Goal: Transaction & Acquisition: Purchase product/service

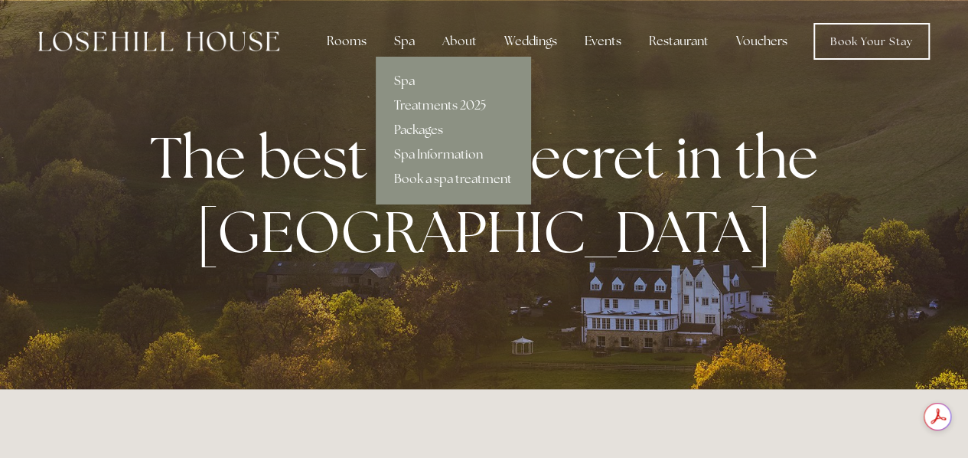
click at [409, 33] on div "Spa" at bounding box center [404, 41] width 45 height 31
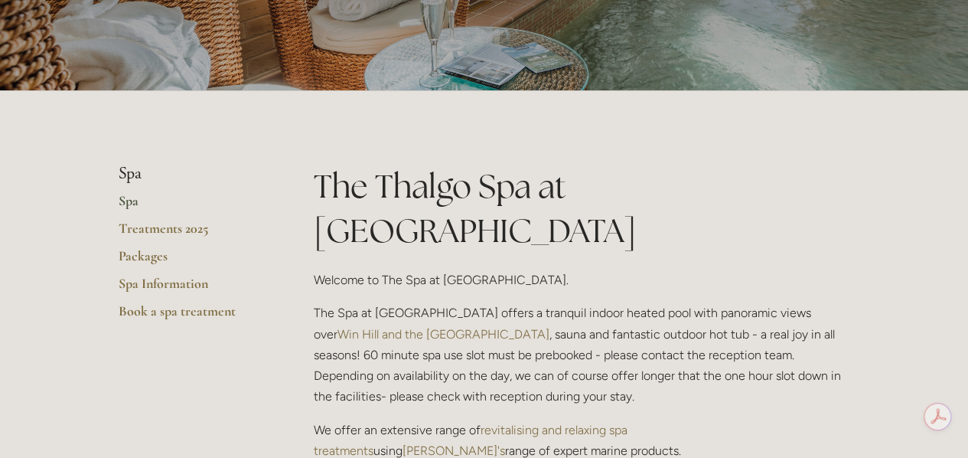
scroll to position [209, 0]
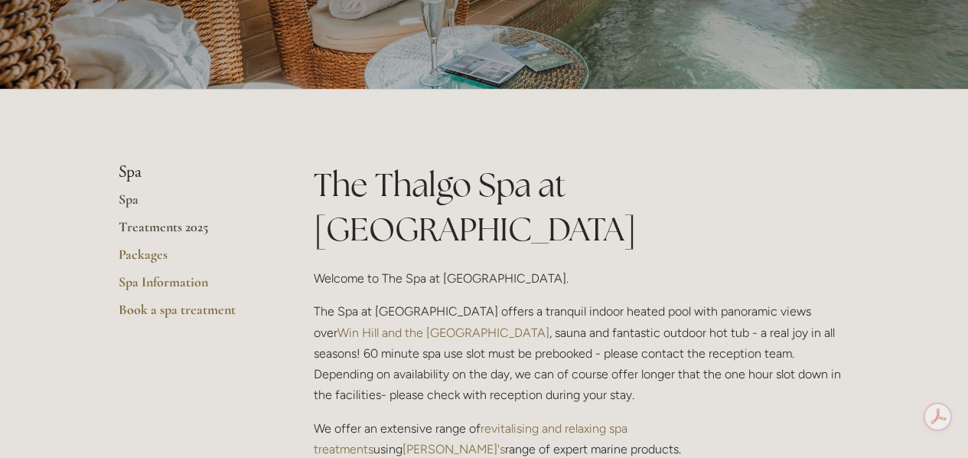
click at [148, 229] on link "Treatments 2025" at bounding box center [192, 232] width 146 height 28
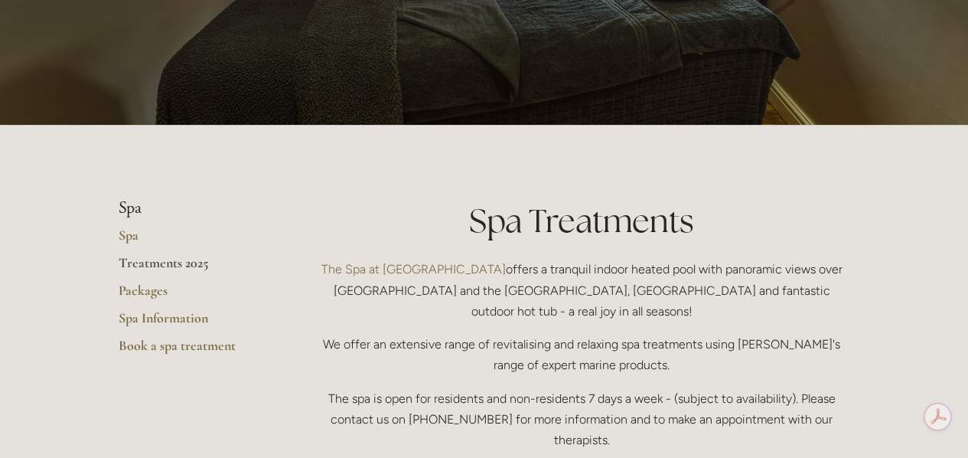
scroll to position [174, 0]
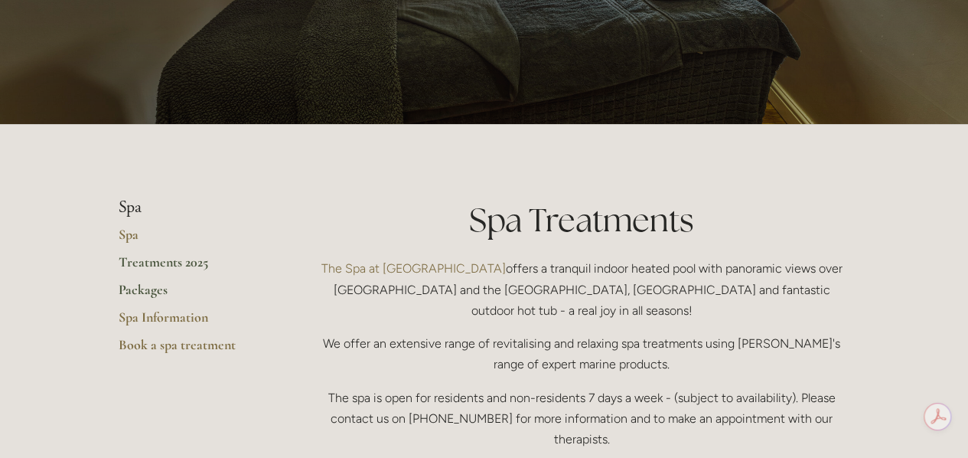
click at [151, 295] on link "Packages" at bounding box center [192, 295] width 146 height 28
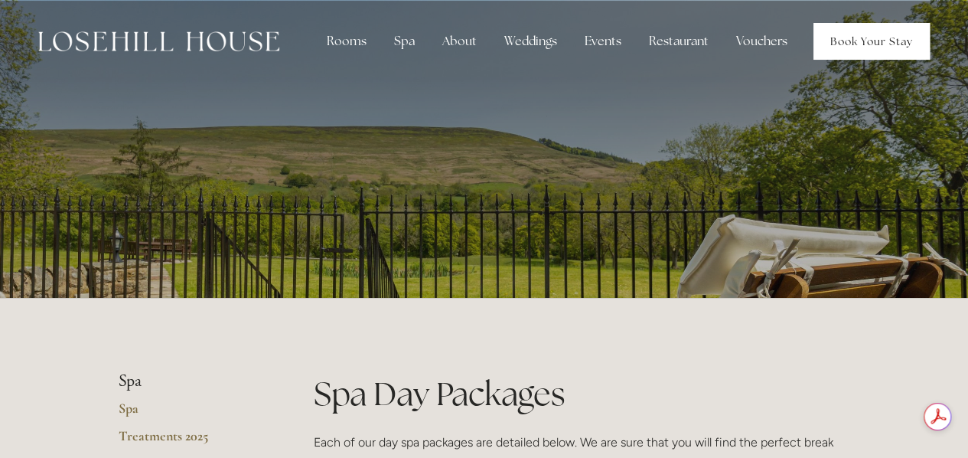
click at [858, 44] on link "Book Your Stay" at bounding box center [872, 41] width 116 height 37
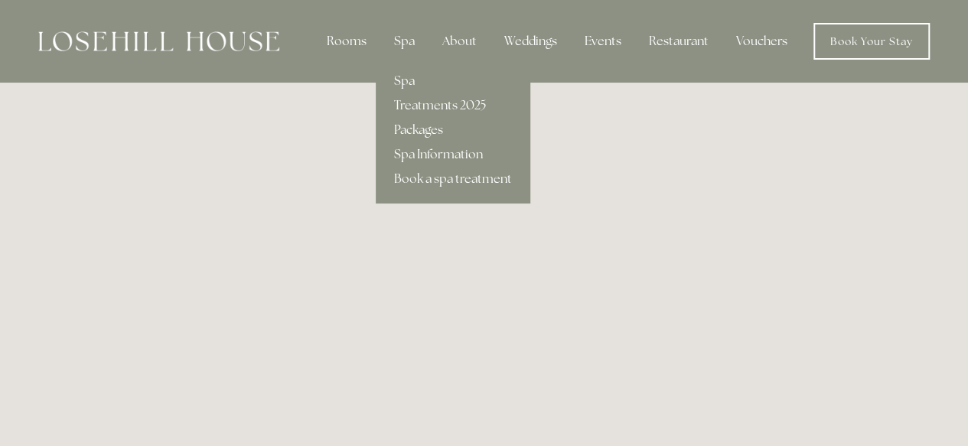
click at [426, 131] on link "Packages" at bounding box center [453, 130] width 155 height 24
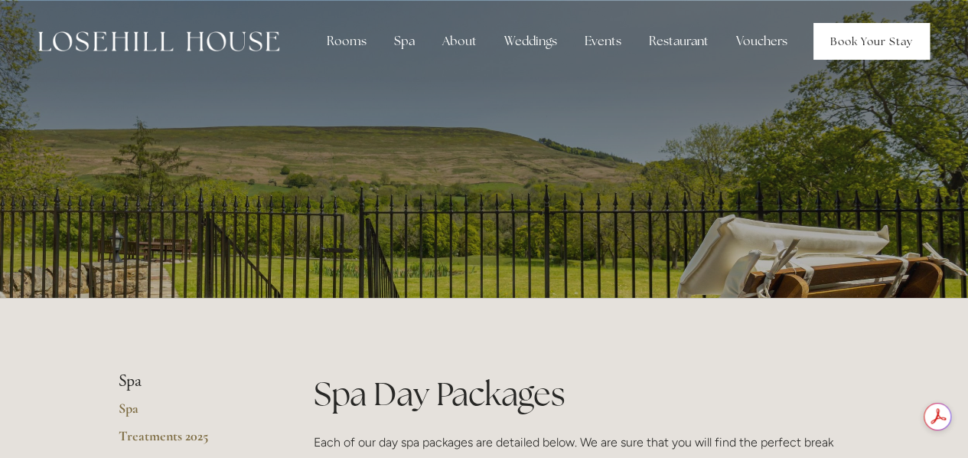
click at [846, 35] on link "Book Your Stay" at bounding box center [872, 41] width 116 height 37
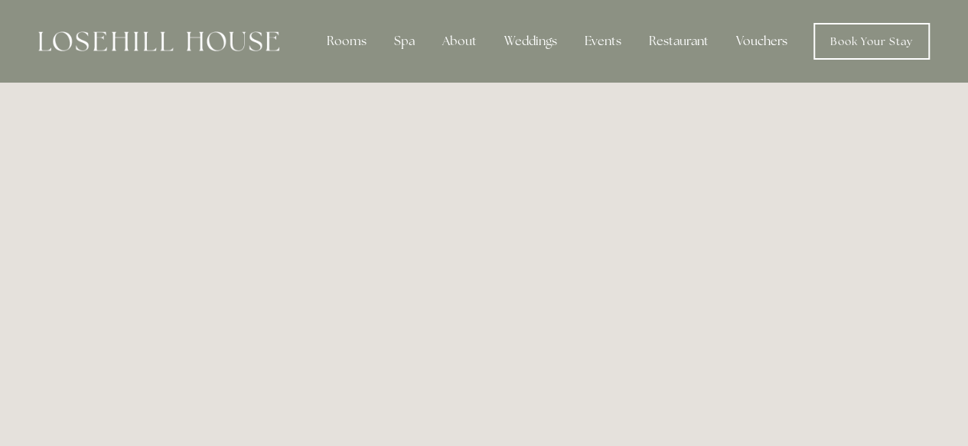
click at [767, 48] on link "Vouchers" at bounding box center [762, 41] width 76 height 31
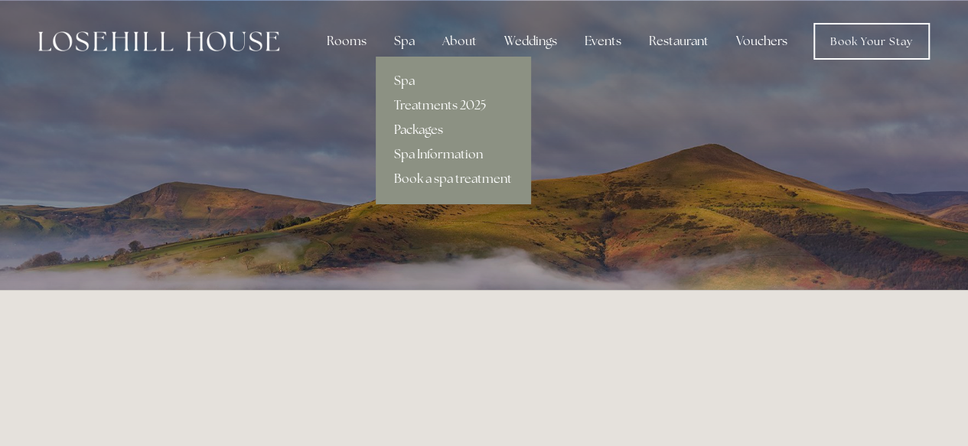
click at [410, 126] on link "Packages" at bounding box center [453, 130] width 155 height 24
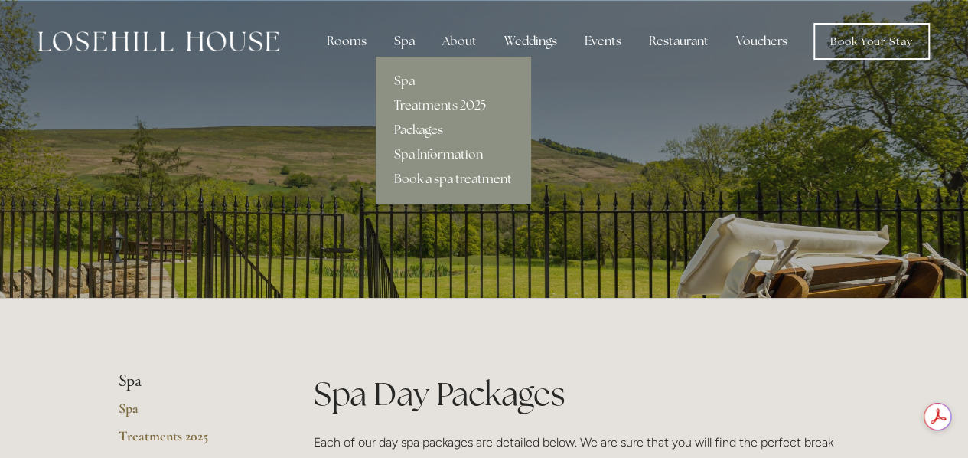
click at [429, 110] on link "Treatments 2025" at bounding box center [453, 105] width 155 height 24
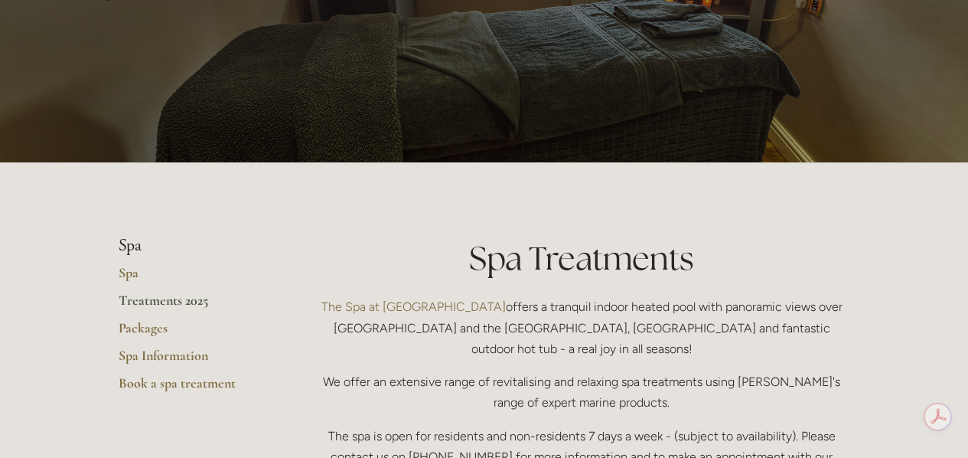
scroll to position [137, 0]
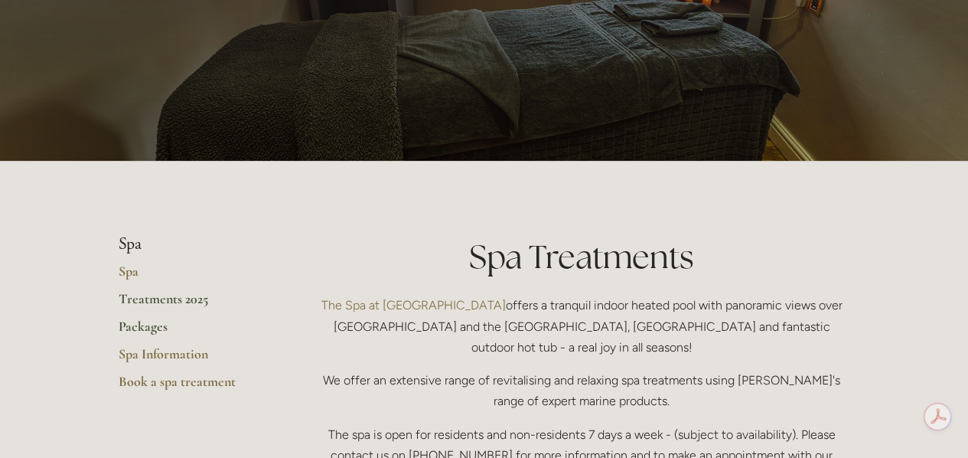
click at [140, 320] on link "Packages" at bounding box center [192, 332] width 146 height 28
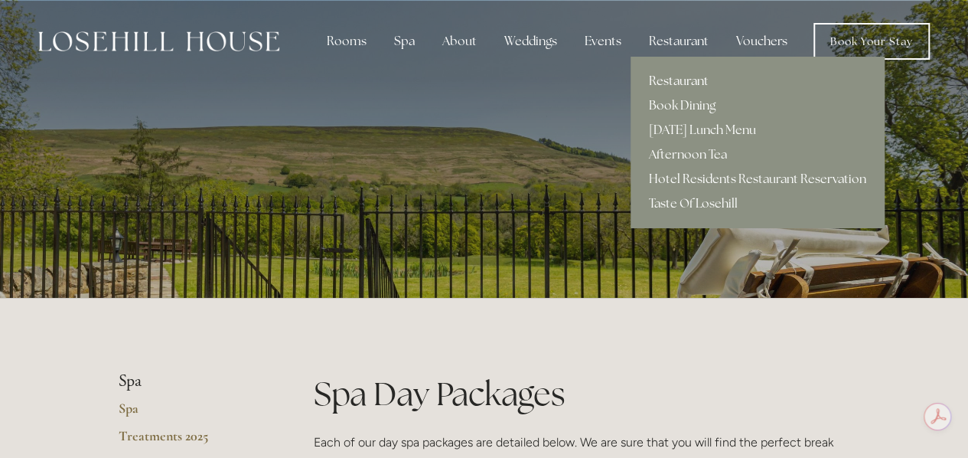
click at [697, 81] on link "Restaurant" at bounding box center [758, 81] width 254 height 24
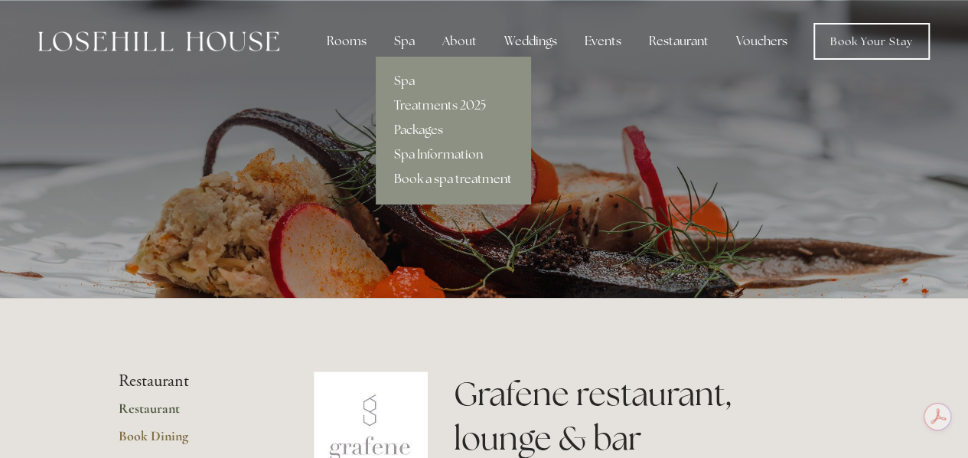
click at [439, 172] on link "Book a spa treatment" at bounding box center [453, 179] width 155 height 24
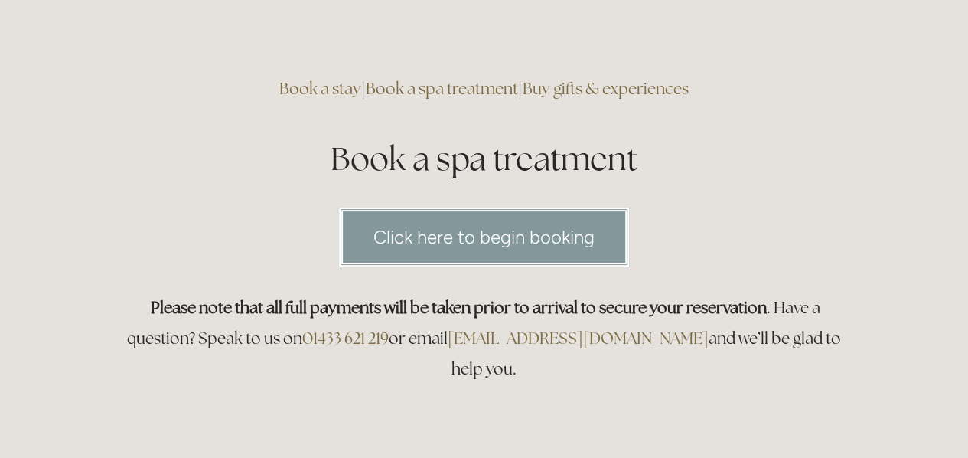
scroll to position [80, 0]
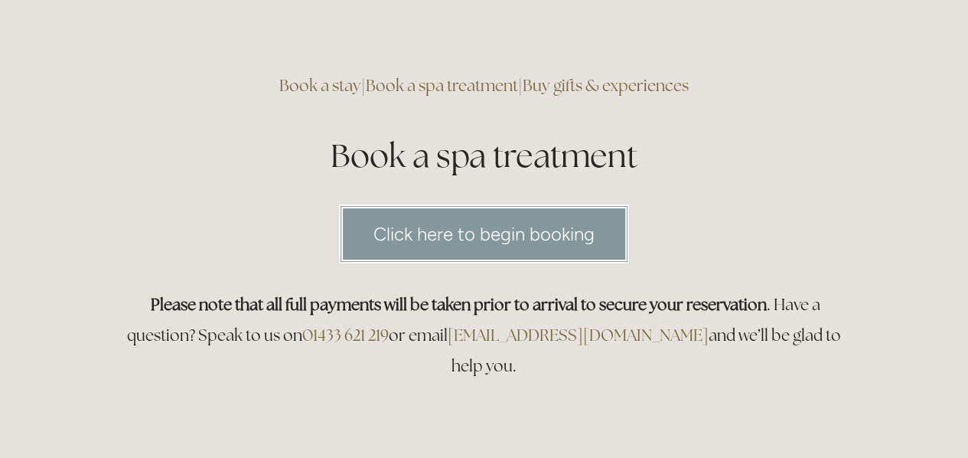
click at [431, 227] on link "Click here to begin booking" at bounding box center [484, 233] width 290 height 59
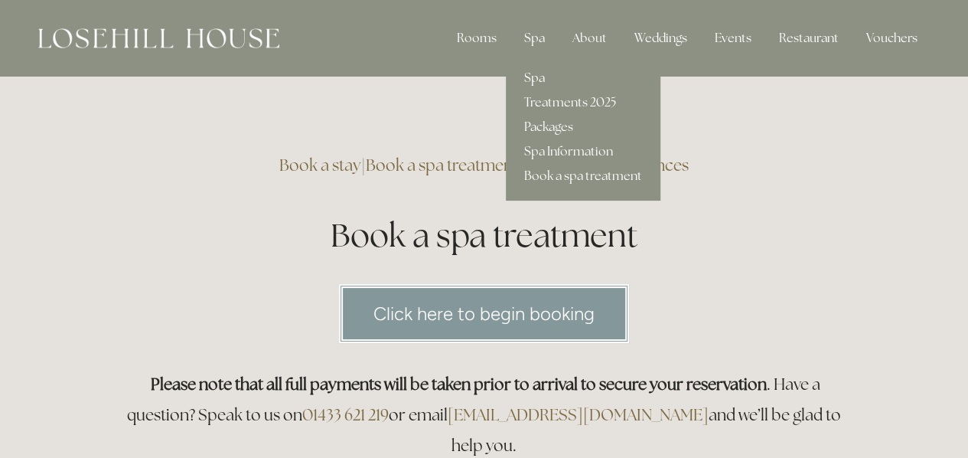
click at [534, 75] on link "Spa" at bounding box center [583, 78] width 155 height 24
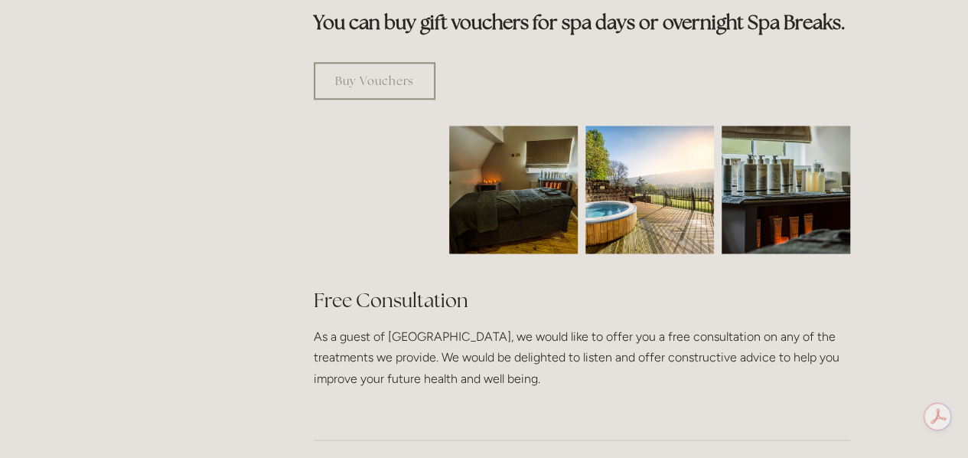
scroll to position [966, 0]
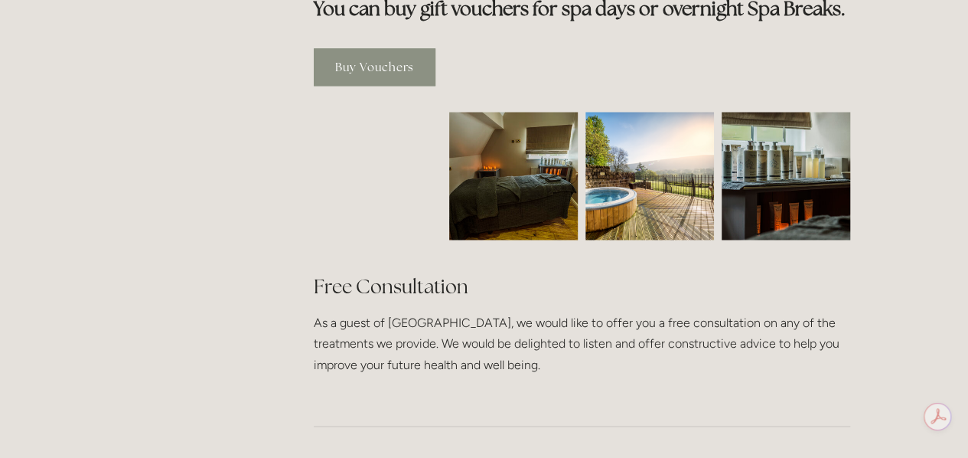
click at [403, 48] on link "Buy Vouchers" at bounding box center [375, 67] width 122 height 38
